Goal: Task Accomplishment & Management: Manage account settings

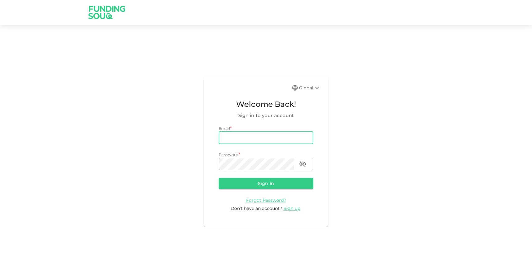
click at [311, 134] on input "email" at bounding box center [266, 138] width 95 height 12
type input "[EMAIL_ADDRESS][DOMAIN_NAME]"
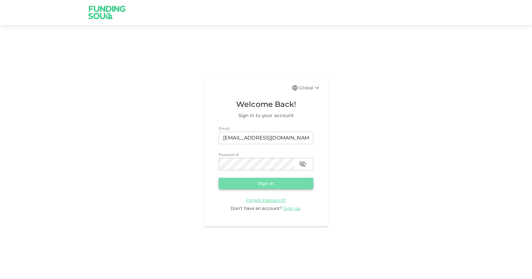
click at [297, 187] on button "Sign in" at bounding box center [266, 183] width 95 height 11
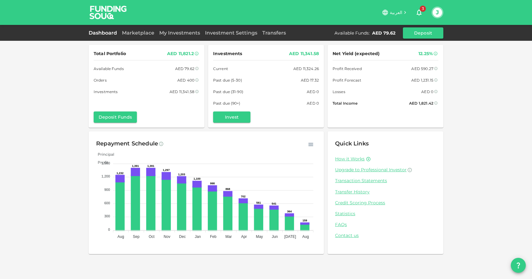
click at [139, 27] on div "Dashboard Marketplace My Investments Investment Settings Transfers Available Fu…" at bounding box center [266, 32] width 355 height 11
click at [139, 31] on link "Marketplace" at bounding box center [138, 33] width 37 height 6
